Goal: Find specific page/section: Find specific page/section

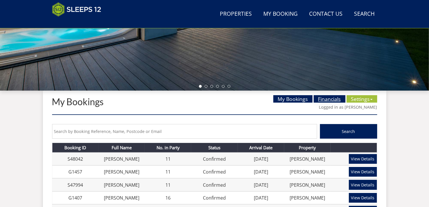
click at [323, 100] on link "Financials" at bounding box center [330, 98] width 32 height 7
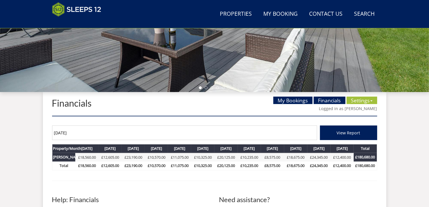
scroll to position [183, 0]
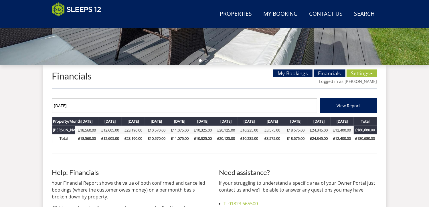
click at [85, 130] on link "£18,560.00" at bounding box center [87, 130] width 18 height 5
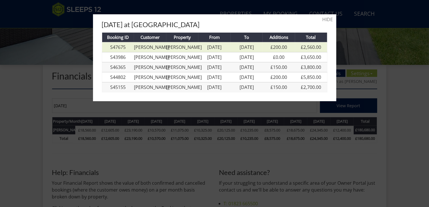
click at [159, 45] on link "[PERSON_NAME]" at bounding box center [151, 47] width 35 height 6
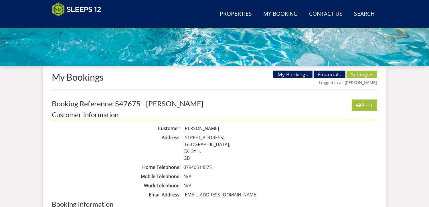
scroll to position [184, 0]
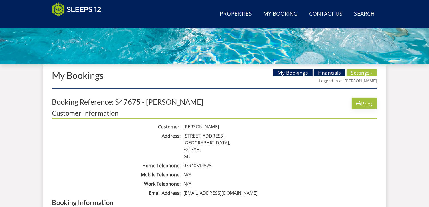
click at [362, 100] on link "Print" at bounding box center [364, 103] width 25 height 11
